Goal: Task Accomplishment & Management: Complete application form

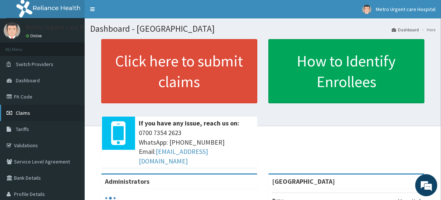
click at [24, 116] on link "Claims" at bounding box center [42, 113] width 85 height 16
click at [29, 112] on span "Claims" at bounding box center [23, 112] width 14 height 7
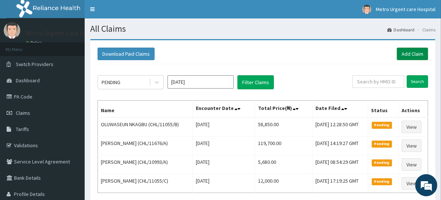
click at [409, 52] on link "Add Claim" at bounding box center [412, 54] width 31 height 13
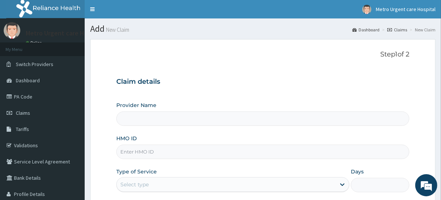
type input "[GEOGRAPHIC_DATA]"
click at [161, 153] on input "HMO ID" at bounding box center [262, 151] width 293 height 14
type input "SOA/10012/A"
click at [273, 52] on p "Step 1 of 2" at bounding box center [262, 54] width 293 height 8
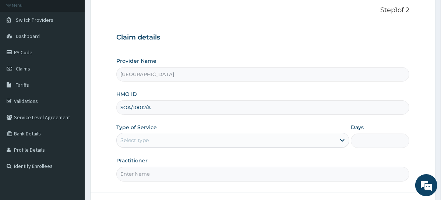
scroll to position [67, 0]
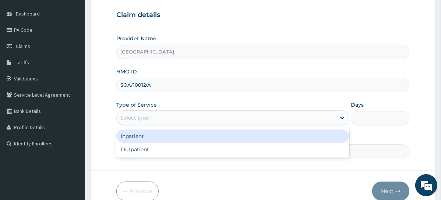
click at [168, 151] on div "Outpatient" at bounding box center [232, 149] width 233 height 13
type input "1"
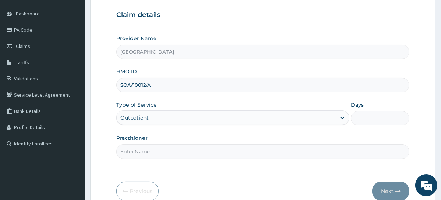
click at [174, 149] on input "Practitioner" at bounding box center [262, 151] width 293 height 14
click at [168, 151] on input "Practitioner" at bounding box center [262, 151] width 293 height 14
type input "d"
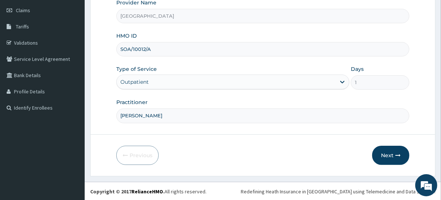
type input "DR CHINEDU"
click at [388, 154] on button "Next" at bounding box center [391, 155] width 37 height 19
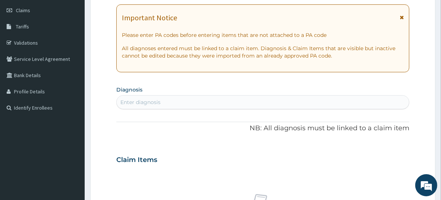
click at [401, 20] on icon at bounding box center [402, 17] width 4 height 5
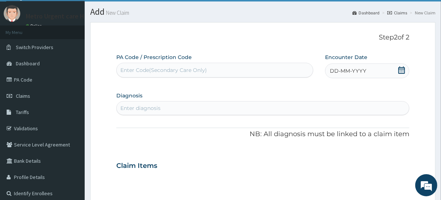
scroll to position [41, 0]
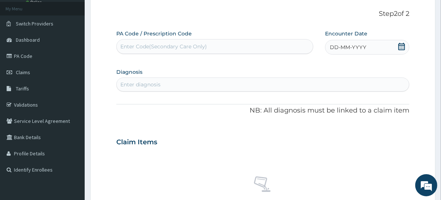
click at [401, 47] on icon at bounding box center [401, 46] width 7 height 7
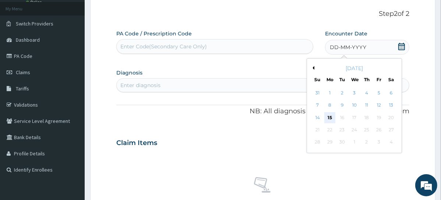
click at [332, 116] on div "15" at bounding box center [330, 117] width 11 height 11
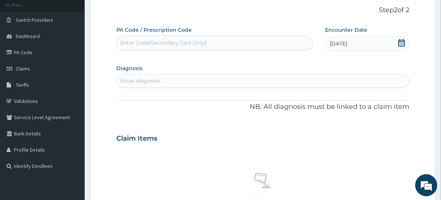
scroll to position [59, 0]
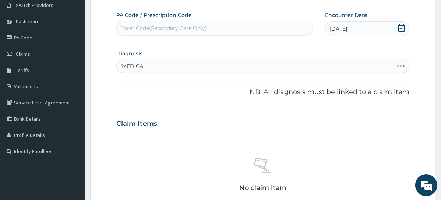
type input "MALARIA"
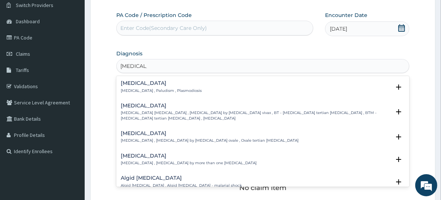
click at [177, 89] on p "Malaria , Paludism , Plasmodiosis" at bounding box center [161, 90] width 81 height 5
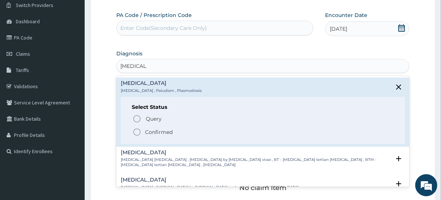
click at [140, 132] on circle "status option filled" at bounding box center [137, 132] width 7 height 7
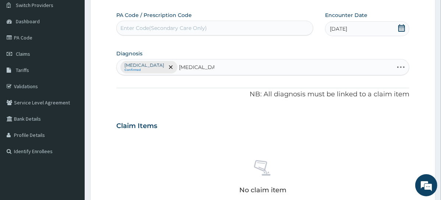
type input "BACTEREMIA"
